Goal: Information Seeking & Learning: Check status

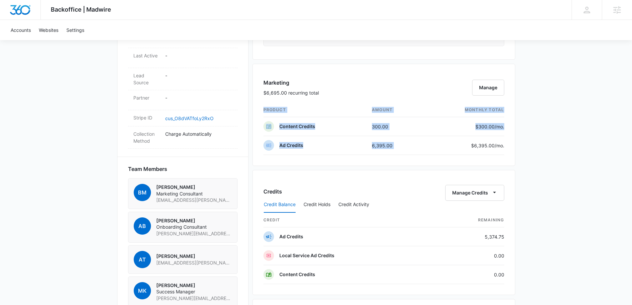
scroll to position [332, 0]
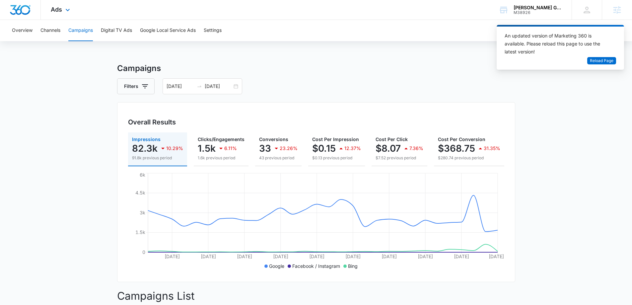
click at [29, 11] on img "Dashboard" at bounding box center [20, 10] width 21 height 10
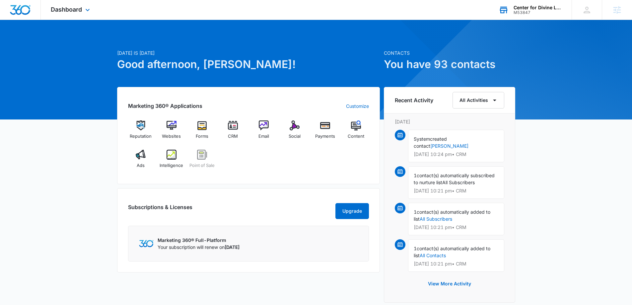
drag, startPoint x: 536, startPoint y: 8, endPoint x: 531, endPoint y: 15, distance: 8.2
click at [536, 8] on div "Center for Divine Love" at bounding box center [538, 7] width 48 height 5
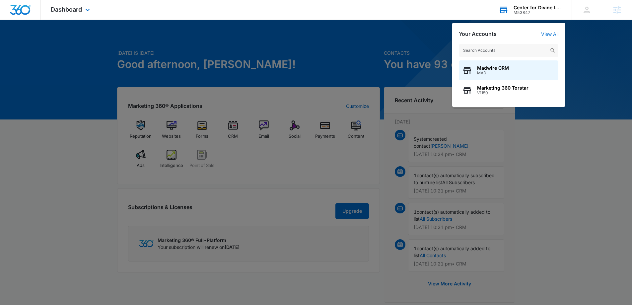
click at [482, 47] on input "text" at bounding box center [509, 50] width 100 height 13
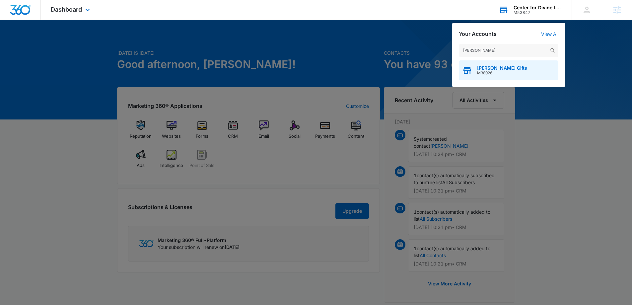
type input "gallant"
click at [493, 71] on span "M38926" at bounding box center [502, 73] width 50 height 5
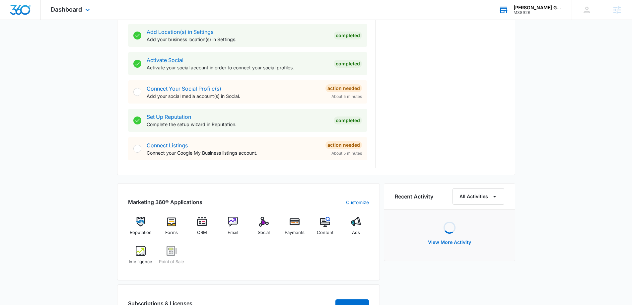
scroll to position [266, 0]
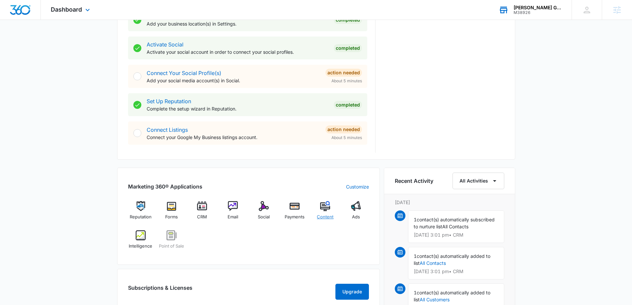
click at [328, 208] on img at bounding box center [325, 206] width 10 height 10
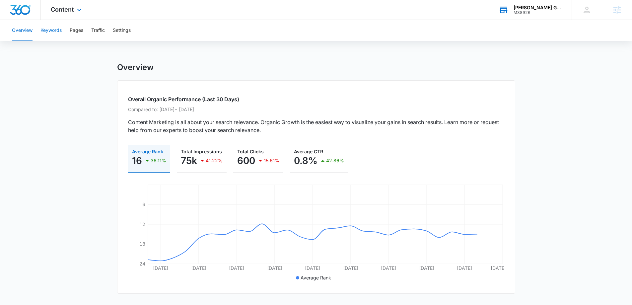
click at [52, 30] on button "Keywords" at bounding box center [50, 30] width 21 height 21
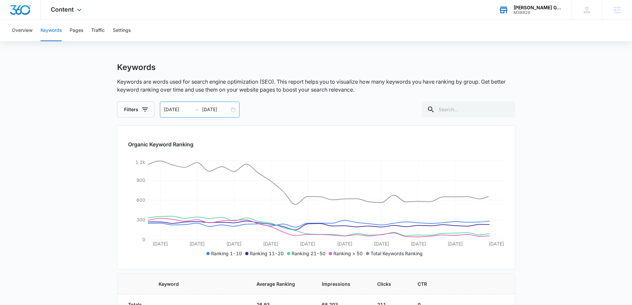
click at [189, 110] on input "09/01/2025" at bounding box center [178, 109] width 28 height 7
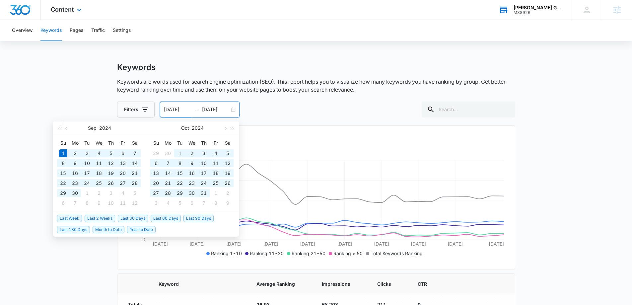
type input "09/01/2024"
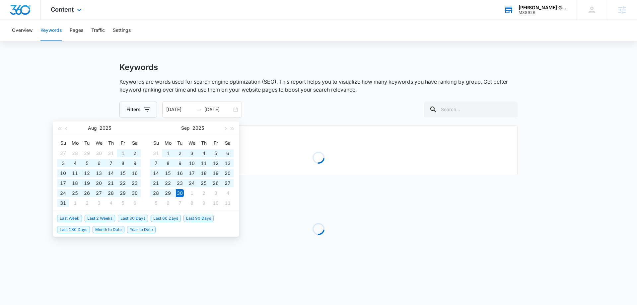
click at [81, 64] on main "Keywords Keywords are words used for search engine optimization (SEO). This rep…" at bounding box center [318, 174] width 637 height 224
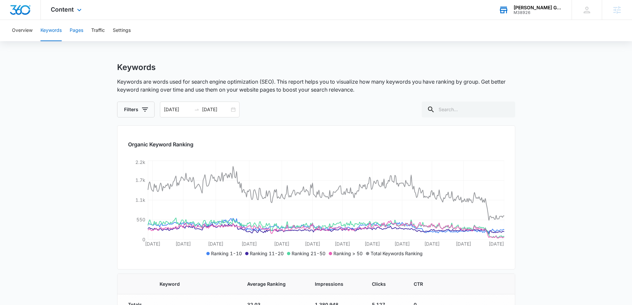
click at [78, 34] on button "Pages" at bounding box center [77, 30] width 14 height 21
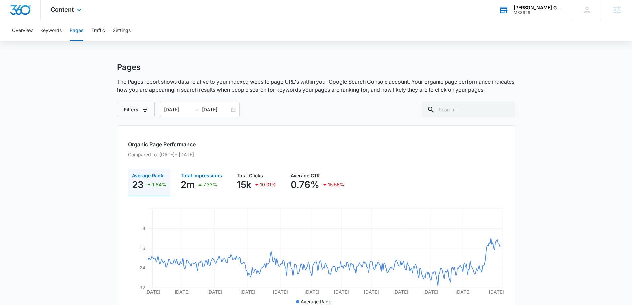
click at [205, 172] on button "Total Impressions 2m 7.33%" at bounding box center [201, 183] width 49 height 28
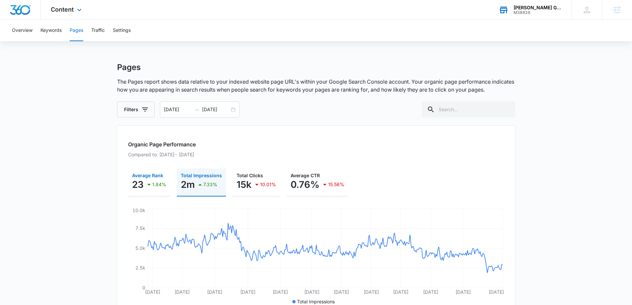
click at [137, 179] on p "23" at bounding box center [138, 184] width 12 height 11
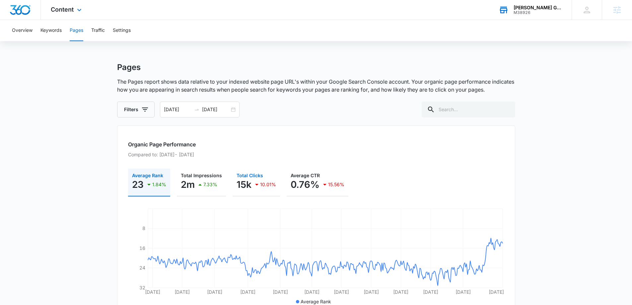
click at [253, 185] on icon "button" at bounding box center [257, 185] width 8 height 8
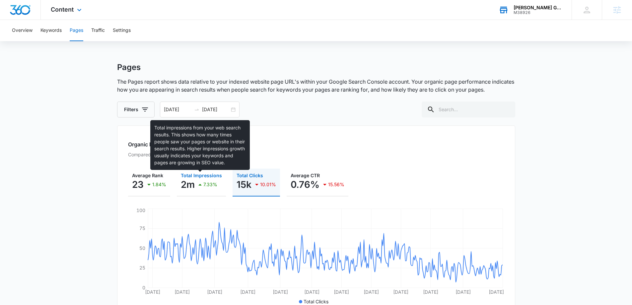
click at [182, 174] on span "Total Impressions" at bounding box center [201, 176] width 41 height 6
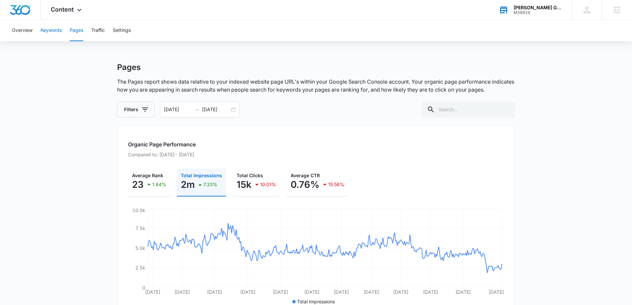
click at [48, 26] on button "Keywords" at bounding box center [50, 30] width 21 height 21
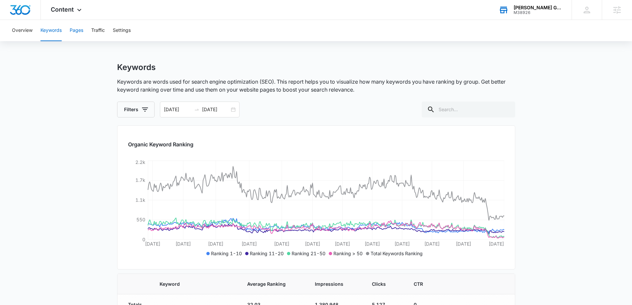
click at [80, 31] on button "Pages" at bounding box center [77, 30] width 14 height 21
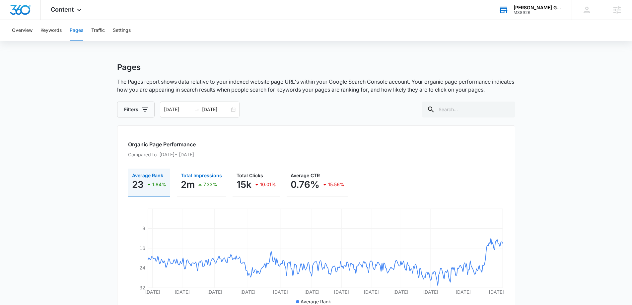
click at [185, 176] on span "Total Impressions" at bounding box center [201, 176] width 41 height 6
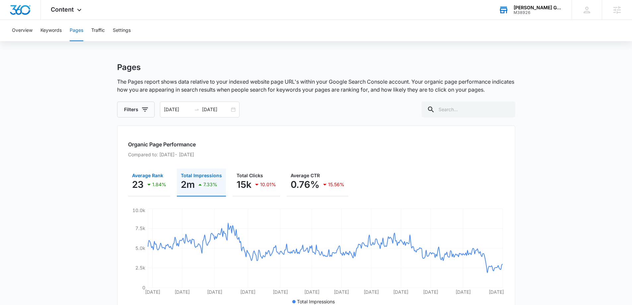
click at [152, 182] on icon "button" at bounding box center [149, 185] width 8 height 8
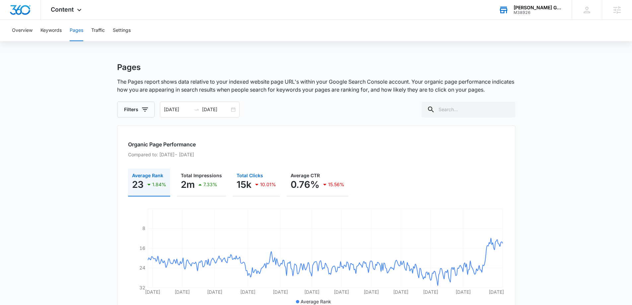
click at [237, 182] on p "15k" at bounding box center [244, 184] width 15 height 11
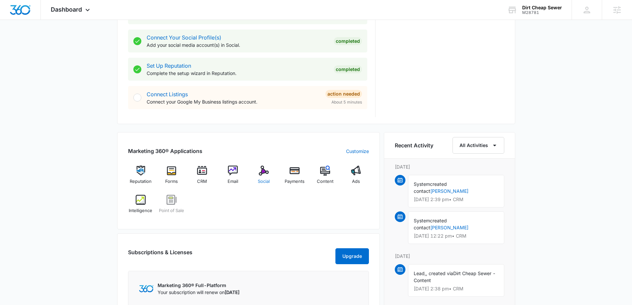
scroll to position [398, 0]
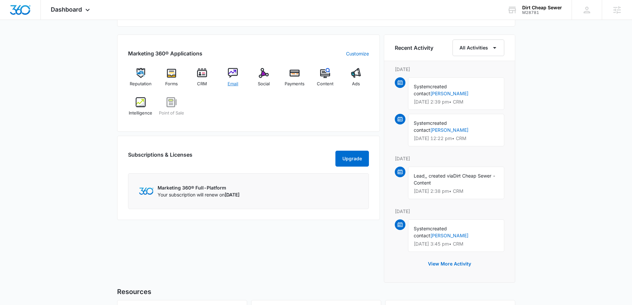
click at [223, 77] on div "Email" at bounding box center [233, 80] width 26 height 24
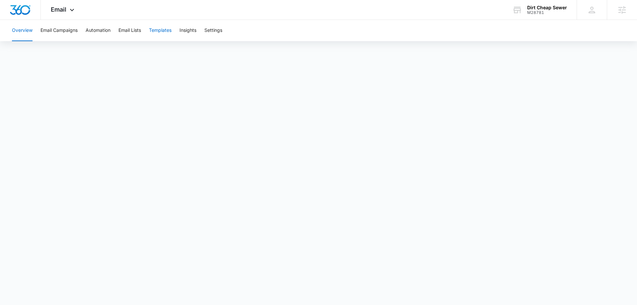
click at [163, 32] on button "Templates" at bounding box center [160, 30] width 23 height 21
